Goal: Transaction & Acquisition: Purchase product/service

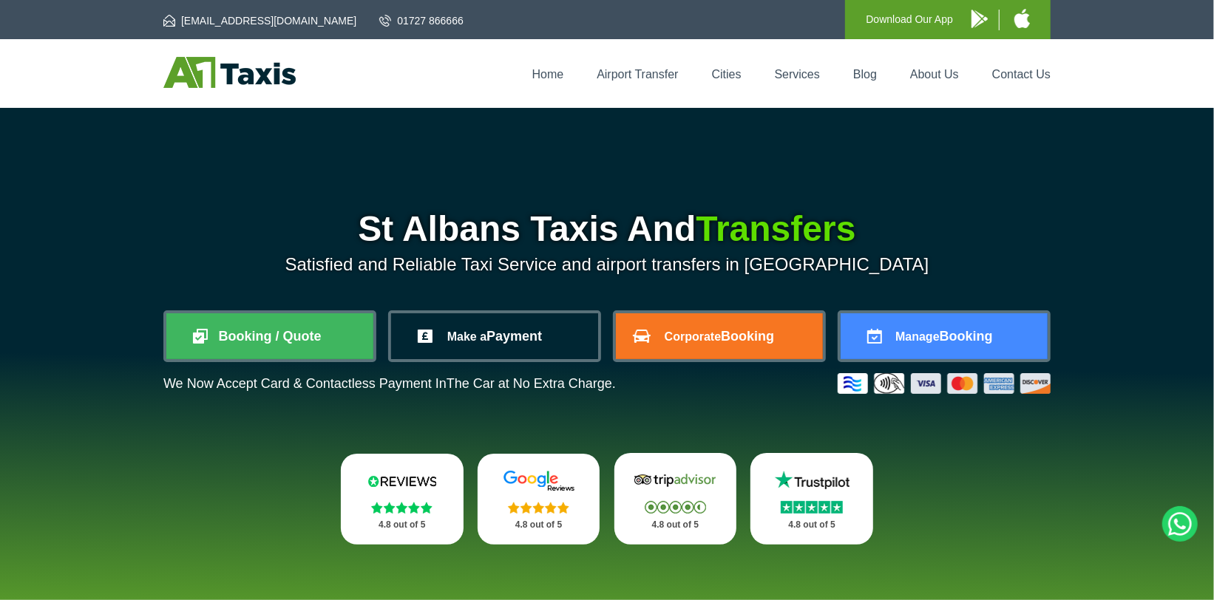
click at [507, 339] on link "Make a Payment" at bounding box center [494, 336] width 207 height 46
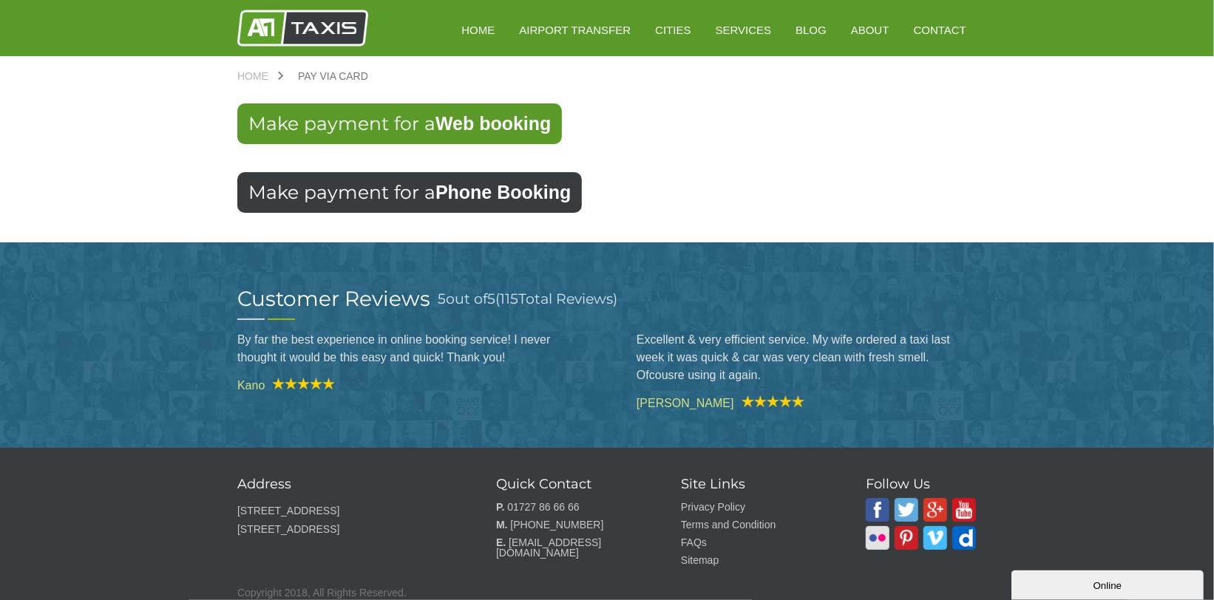
click at [510, 208] on link "Make payment for a Phone Booking" at bounding box center [409, 192] width 344 height 41
